Goal: Information Seeking & Learning: Find specific page/section

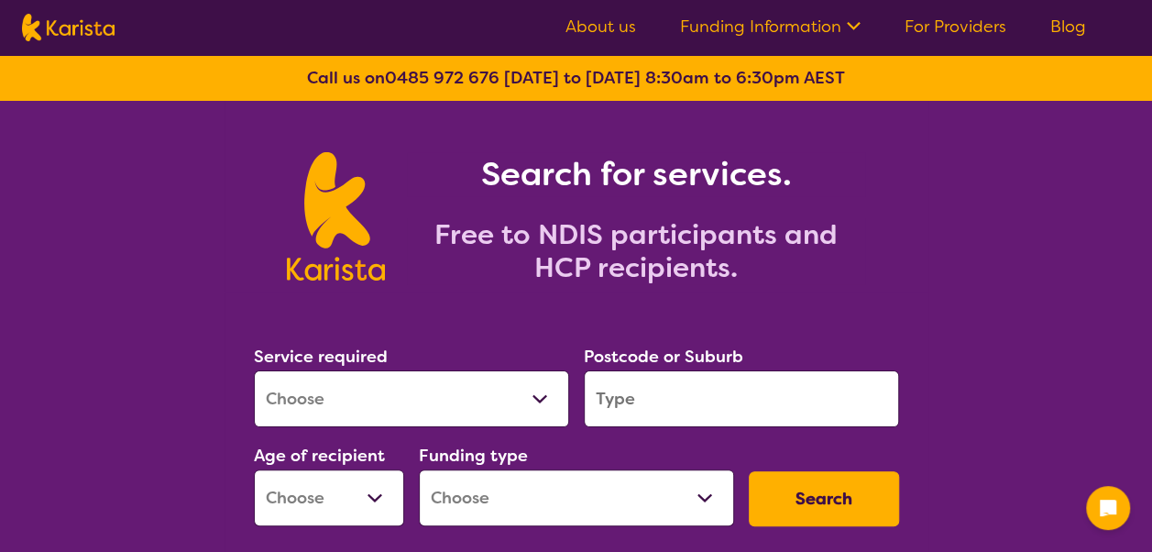
click at [350, 390] on select "Allied Health Assistant Assessment ([MEDICAL_DATA] or [MEDICAL_DATA]) Behaviour…" at bounding box center [411, 398] width 315 height 57
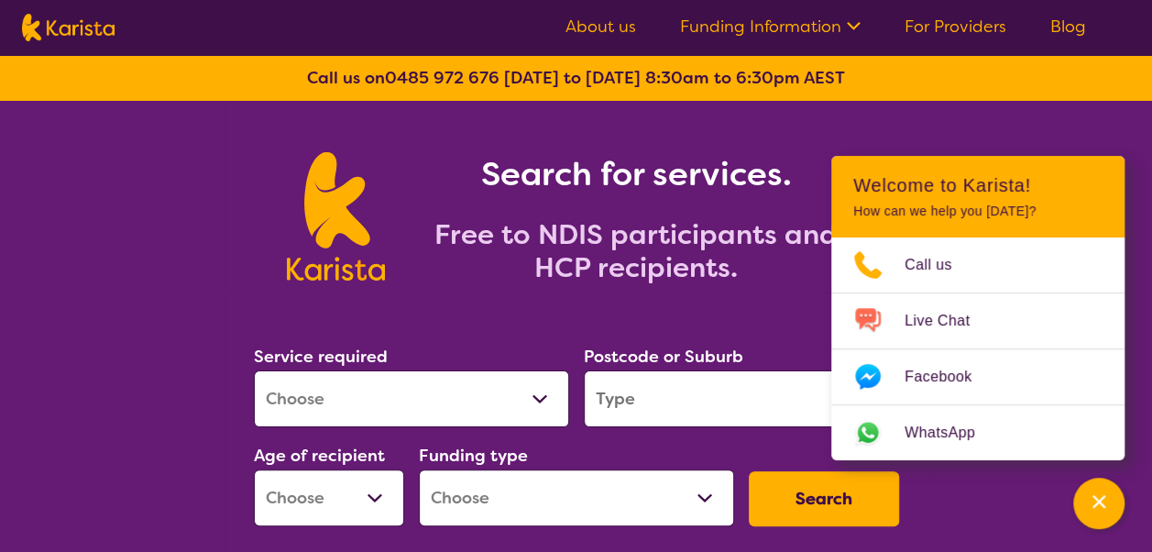
click at [350, 390] on select "Allied Health Assistant Assessment ([MEDICAL_DATA] or [MEDICAL_DATA]) Behaviour…" at bounding box center [411, 398] width 315 height 57
click at [317, 386] on select "Allied Health Assistant Assessment ([MEDICAL_DATA] or [MEDICAL_DATA]) Behaviour…" at bounding box center [411, 398] width 315 height 57
click at [254, 370] on select "Allied Health Assistant Assessment ([MEDICAL_DATA] or [MEDICAL_DATA]) Behaviour…" at bounding box center [411, 398] width 315 height 57
click at [428, 397] on select "Allied Health Assistant Assessment ([MEDICAL_DATA] or [MEDICAL_DATA]) Behaviour…" at bounding box center [411, 398] width 315 height 57
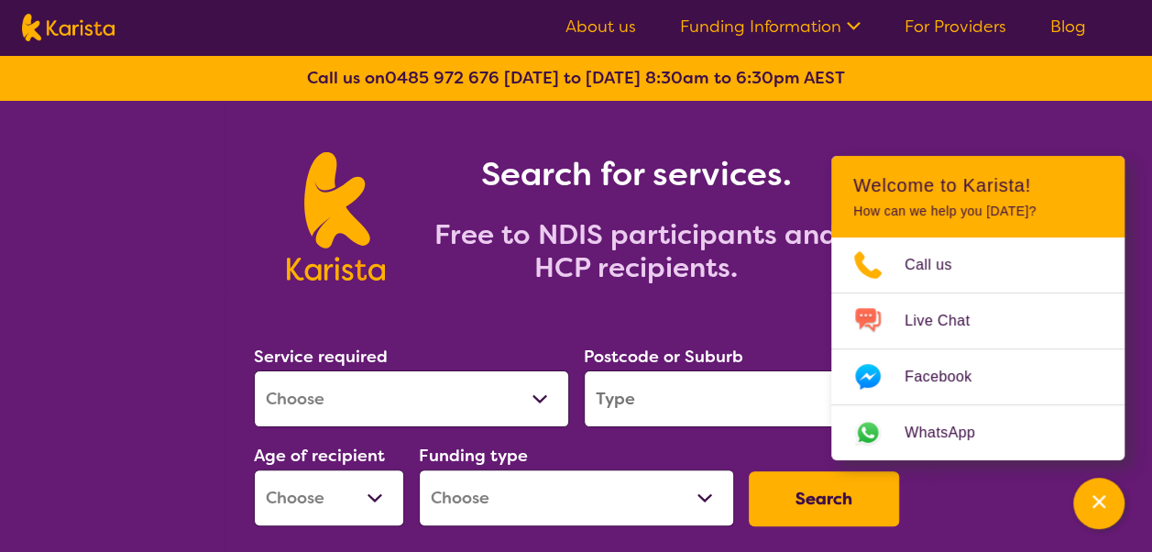
select select "Speech therapy"
click at [254, 370] on select "Allied Health Assistant Assessment ([MEDICAL_DATA] or [MEDICAL_DATA]) Behaviour…" at bounding box center [411, 398] width 315 height 57
click at [608, 386] on input "search" at bounding box center [741, 398] width 315 height 57
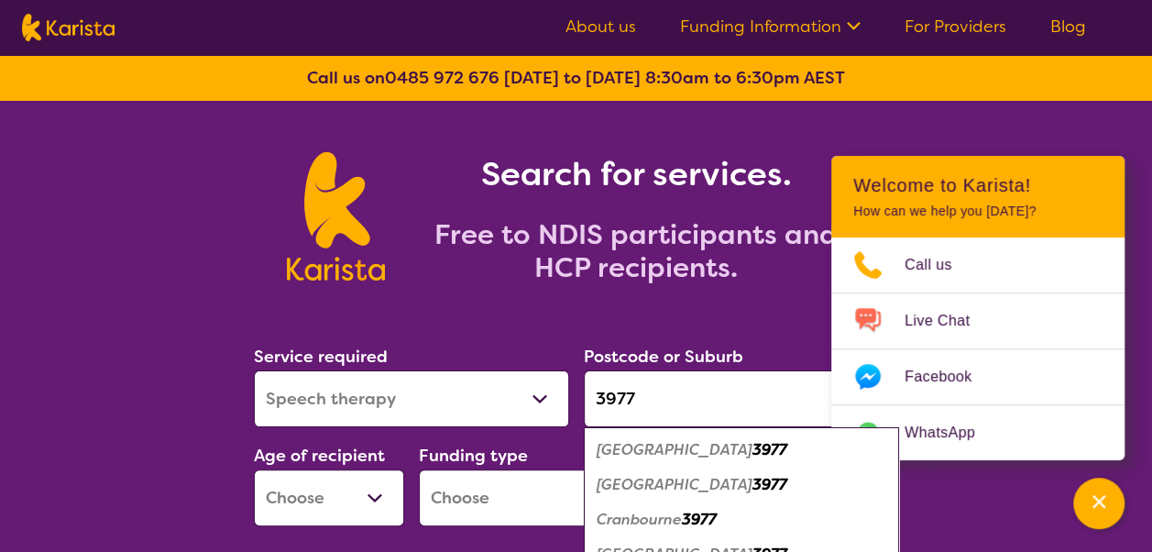
type input "3977"
click at [374, 497] on select "Early Childhood - 0 to 9 Child - 10 to 11 Adolescent - 12 to 17 Adult - 18 to 6…" at bounding box center [329, 497] width 150 height 57
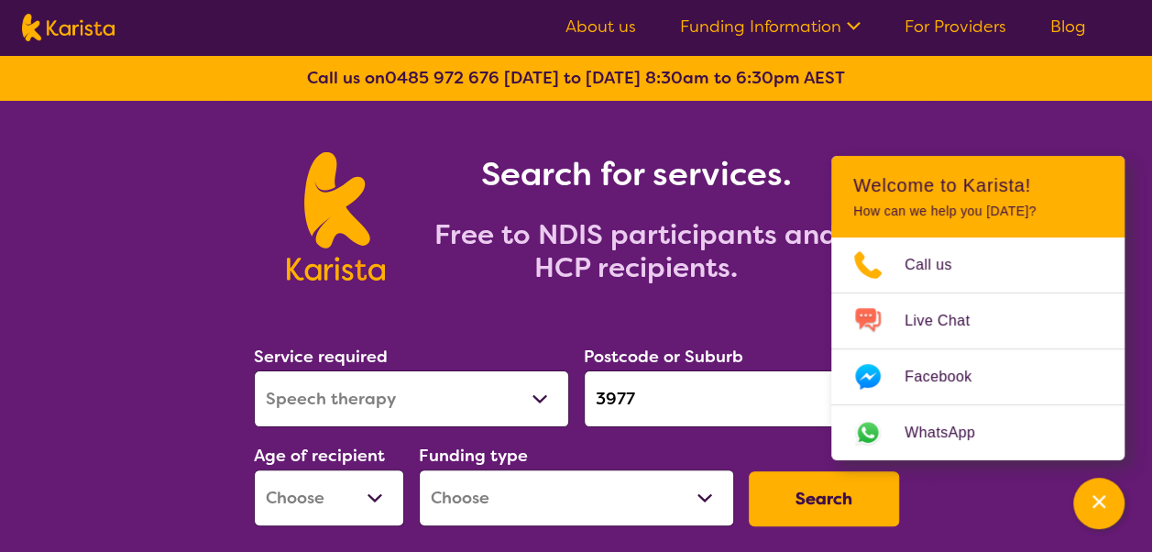
select select "AS"
click at [254, 469] on select "Early Childhood - 0 to 9 Child - 10 to 11 Adolescent - 12 to 17 Adult - 18 to 6…" at bounding box center [329, 497] width 150 height 57
click at [493, 495] on select "Home Care Package (HCP) National Disability Insurance Scheme (NDIS) I don't know" at bounding box center [576, 497] width 315 height 57
select select "NDIS"
click at [419, 469] on select "Home Care Package (HCP) National Disability Insurance Scheme (NDIS) I don't know" at bounding box center [576, 497] width 315 height 57
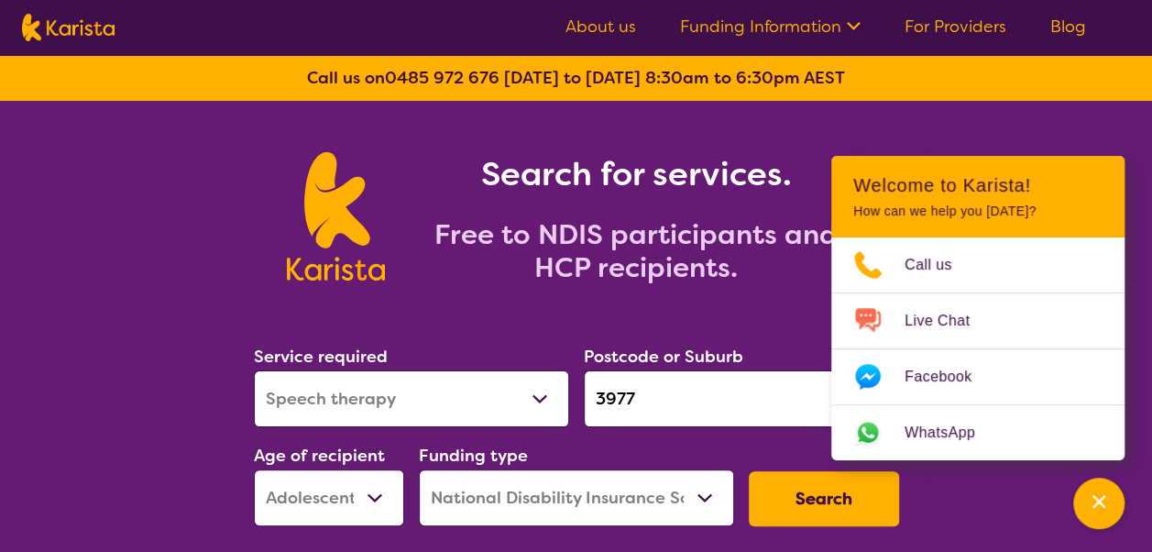
click at [793, 497] on button "Search" at bounding box center [824, 498] width 150 height 55
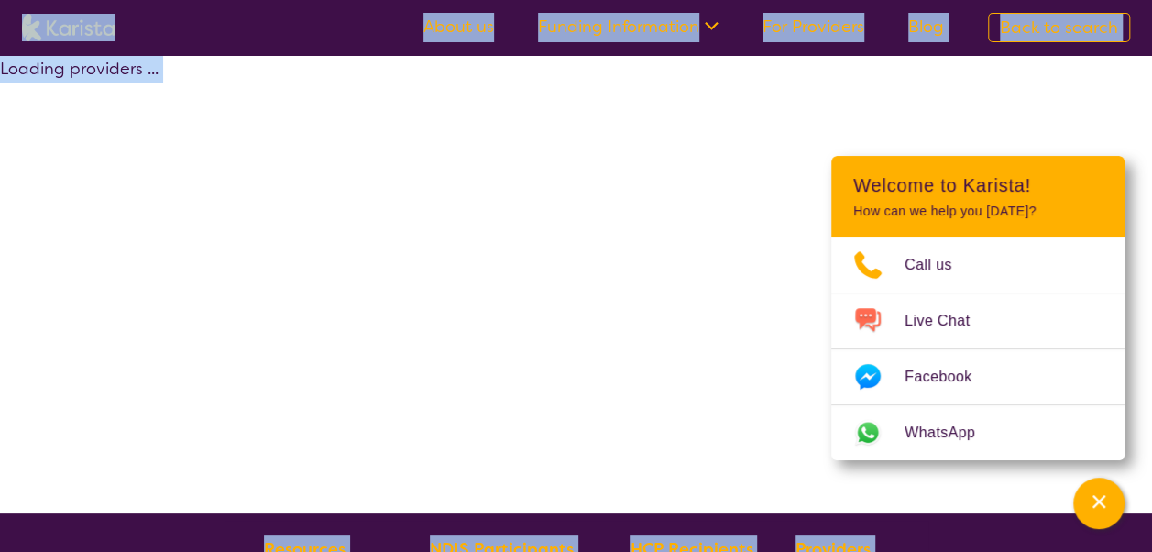
select select "by_score"
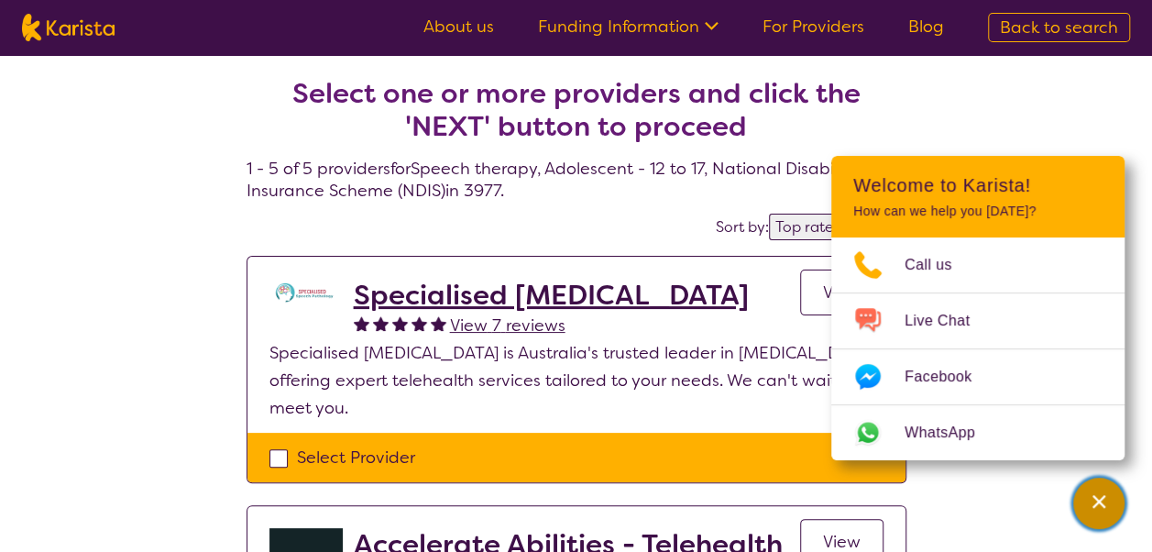
click at [1097, 510] on icon "Channel Menu" at bounding box center [1099, 501] width 18 height 18
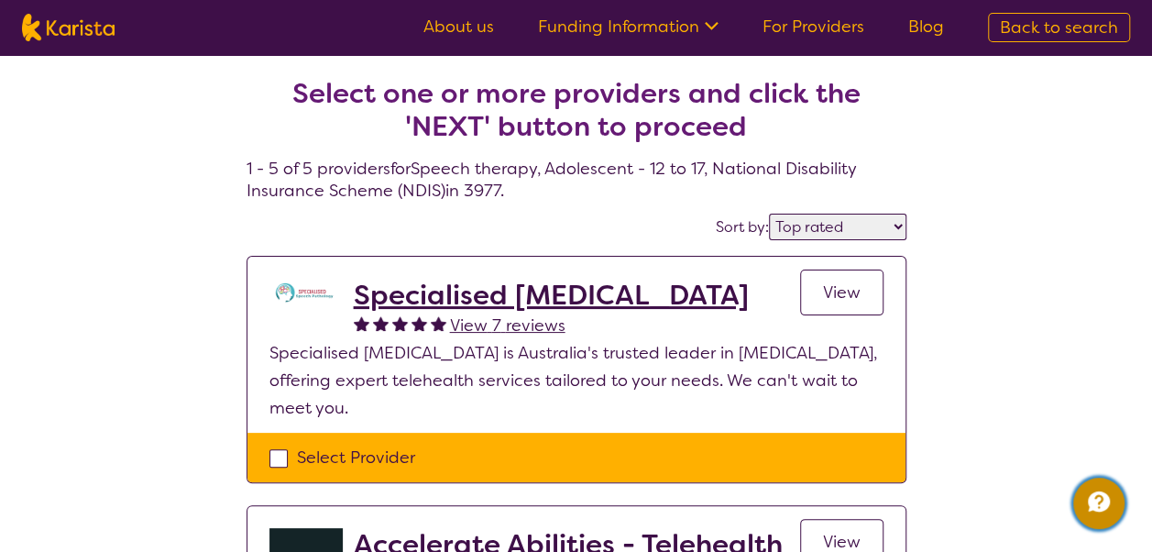
click at [1109, 500] on icon "Channel Menu" at bounding box center [1099, 501] width 22 height 20
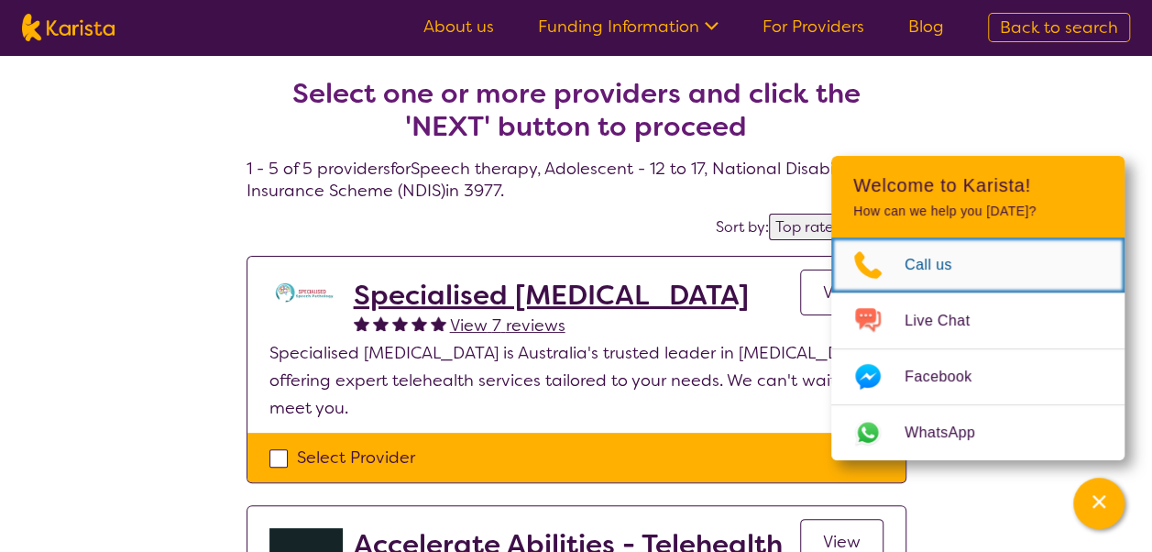
click at [928, 264] on span "Call us" at bounding box center [939, 264] width 70 height 27
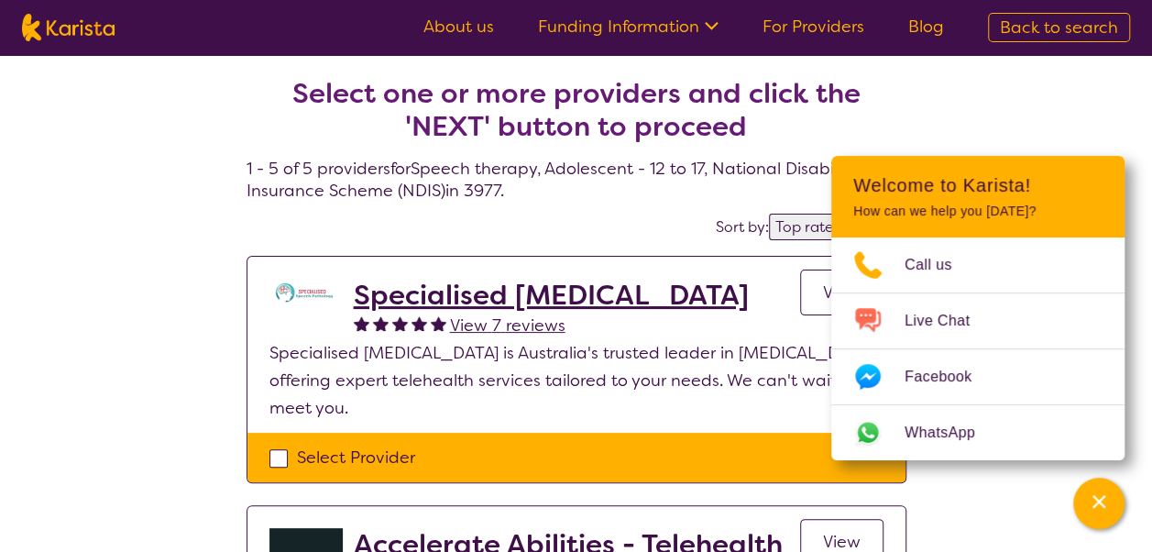
click at [890, 79] on section "Select one or more providers and click the 'NEXT' button to proceed" at bounding box center [577, 95] width 660 height 125
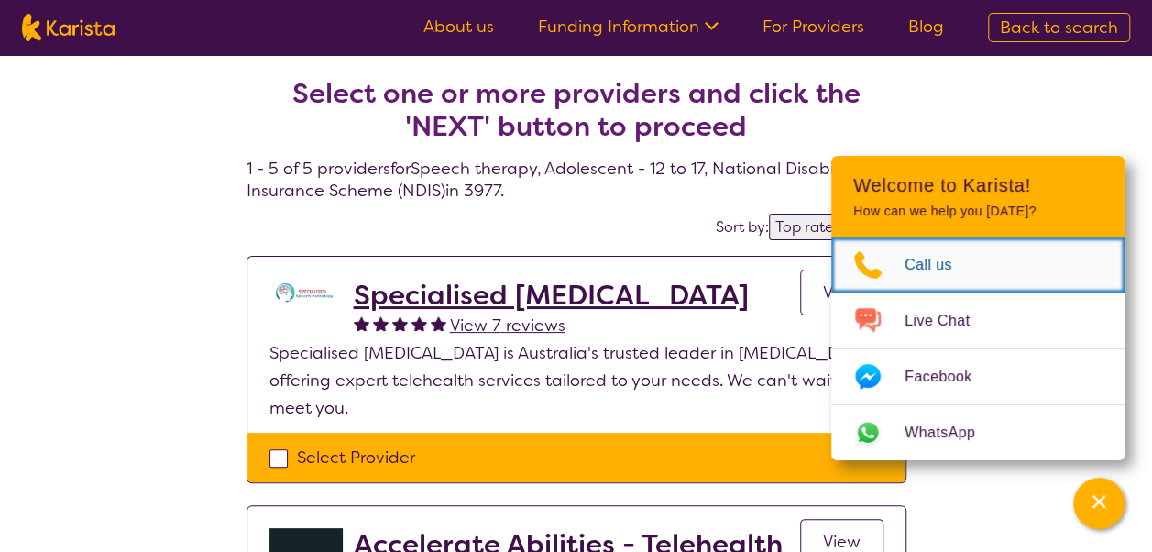
click at [943, 264] on span "Call us" at bounding box center [939, 264] width 70 height 27
